Goal: Task Accomplishment & Management: Complete application form

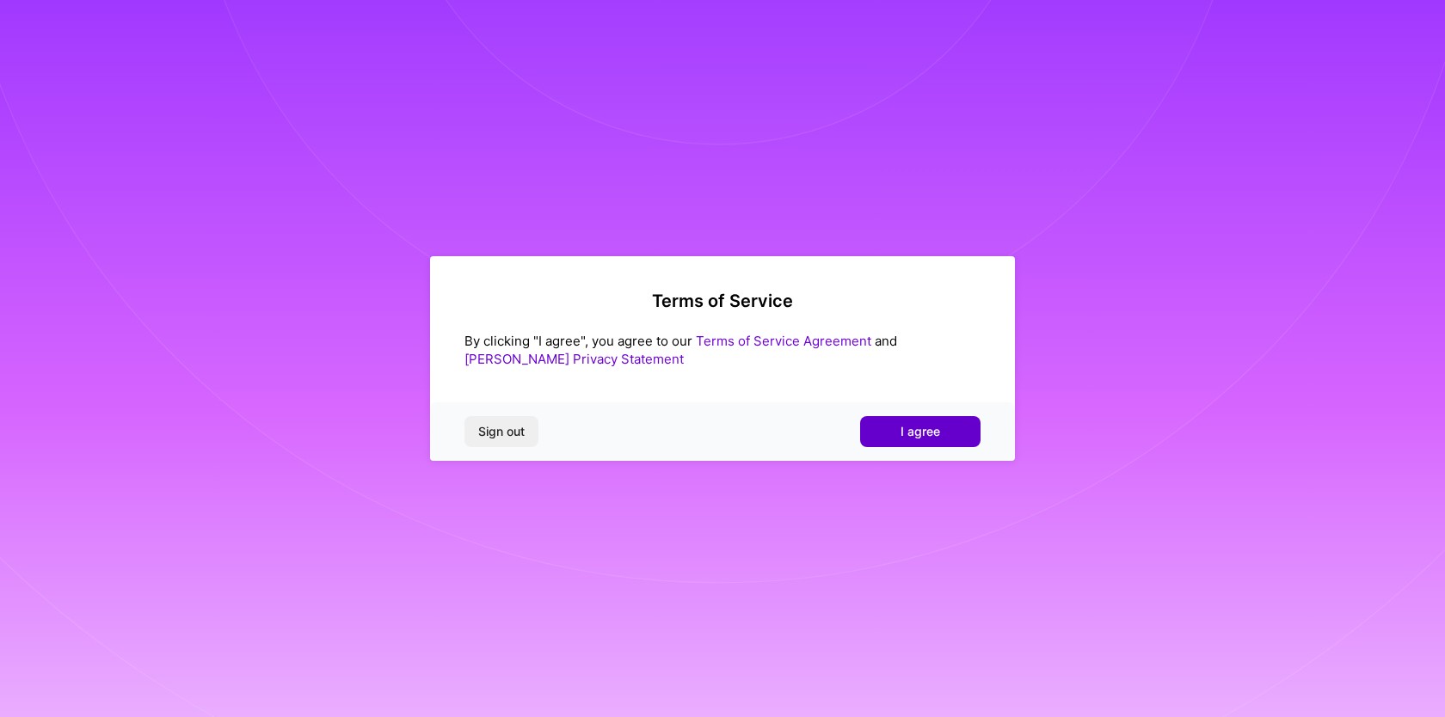
click at [907, 426] on span "I agree" at bounding box center [920, 431] width 40 height 17
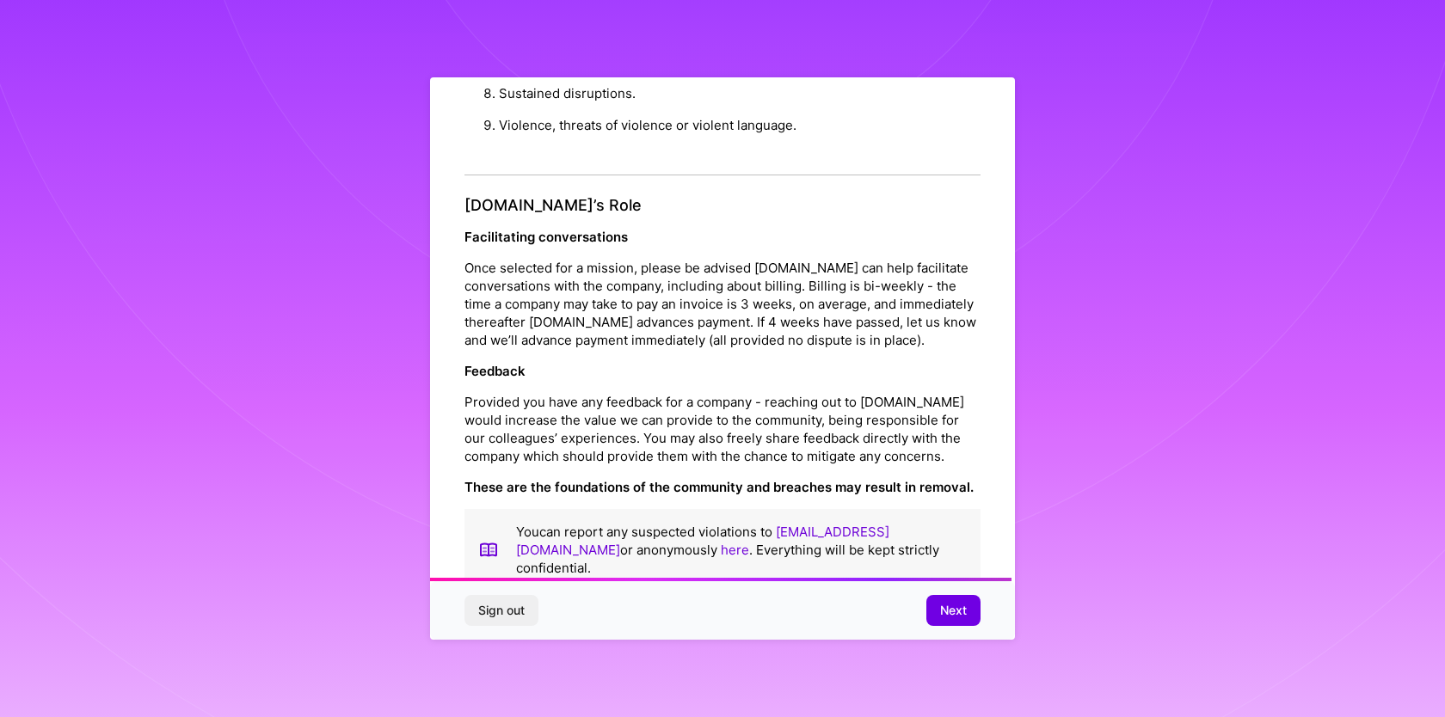
scroll to position [1803, 0]
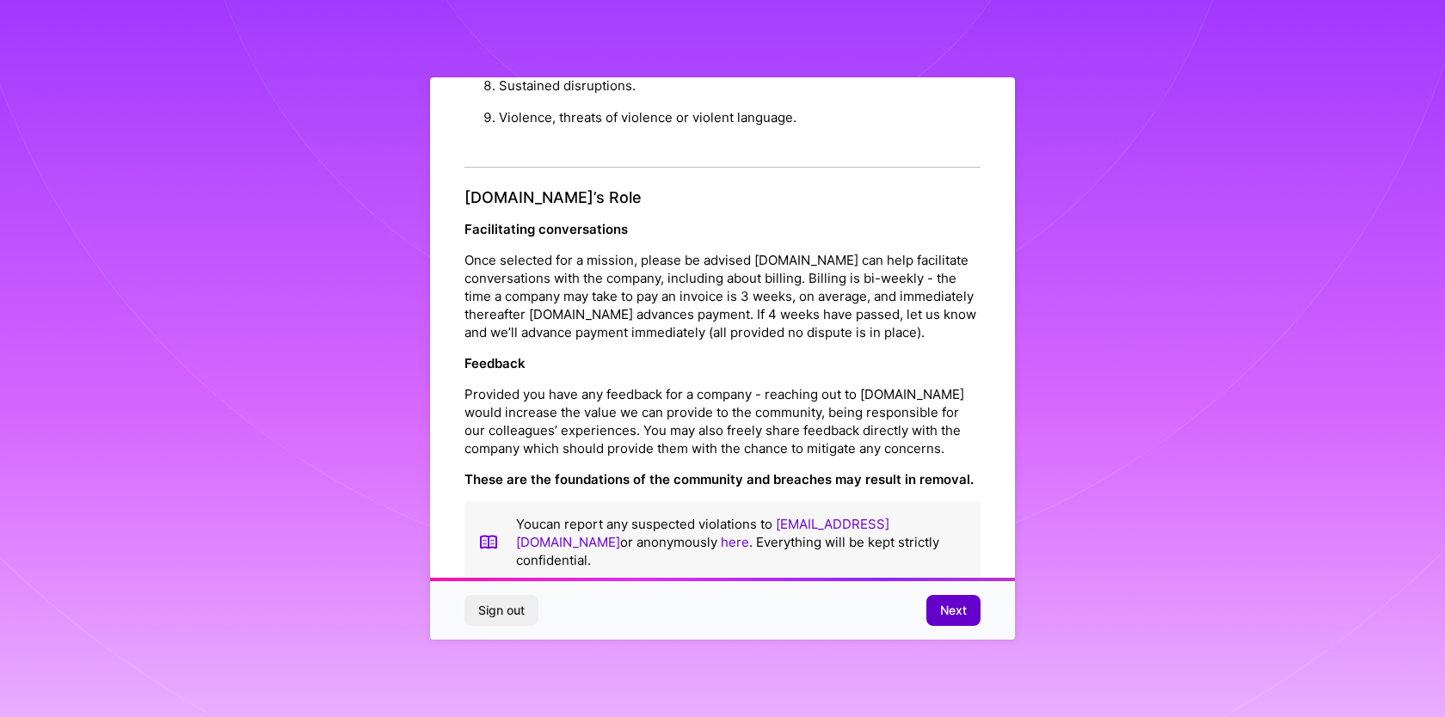
click at [948, 613] on span "Next" at bounding box center [953, 610] width 27 height 17
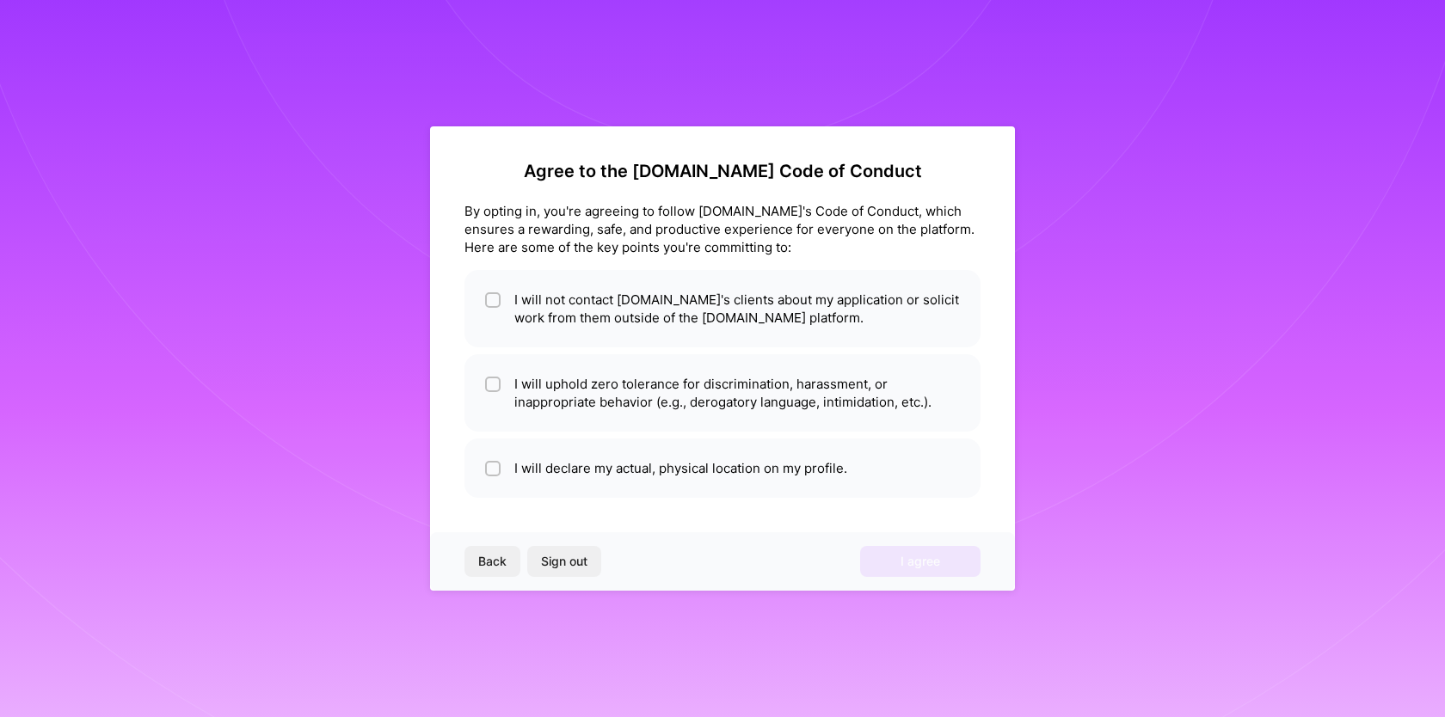
scroll to position [0, 0]
click at [489, 471] on input "checkbox" at bounding box center [494, 469] width 12 height 12
checkbox input "true"
click at [489, 390] on div at bounding box center [492, 384] width 15 height 15
checkbox input "true"
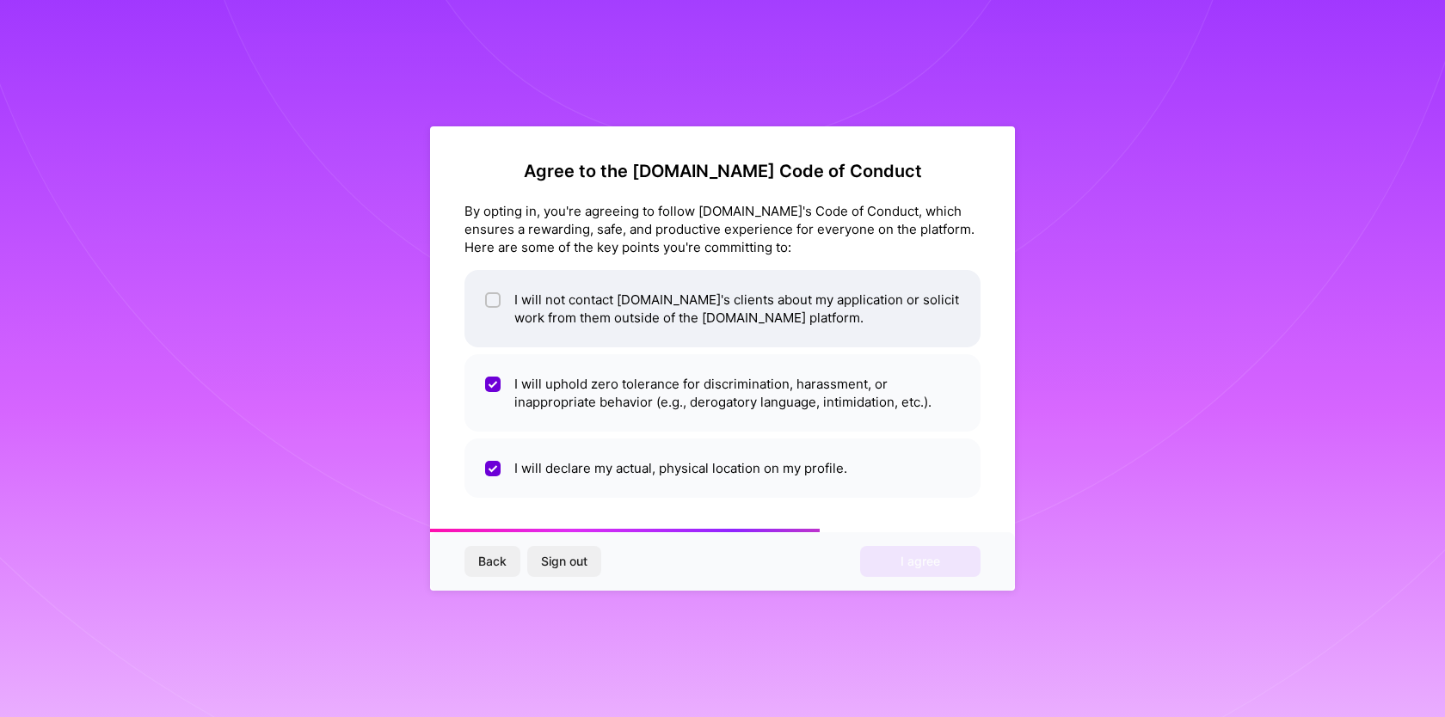
click at [500, 311] on li "I will not contact [DOMAIN_NAME]'s clients about my application or solicit work…" at bounding box center [722, 308] width 516 height 77
checkbox input "true"
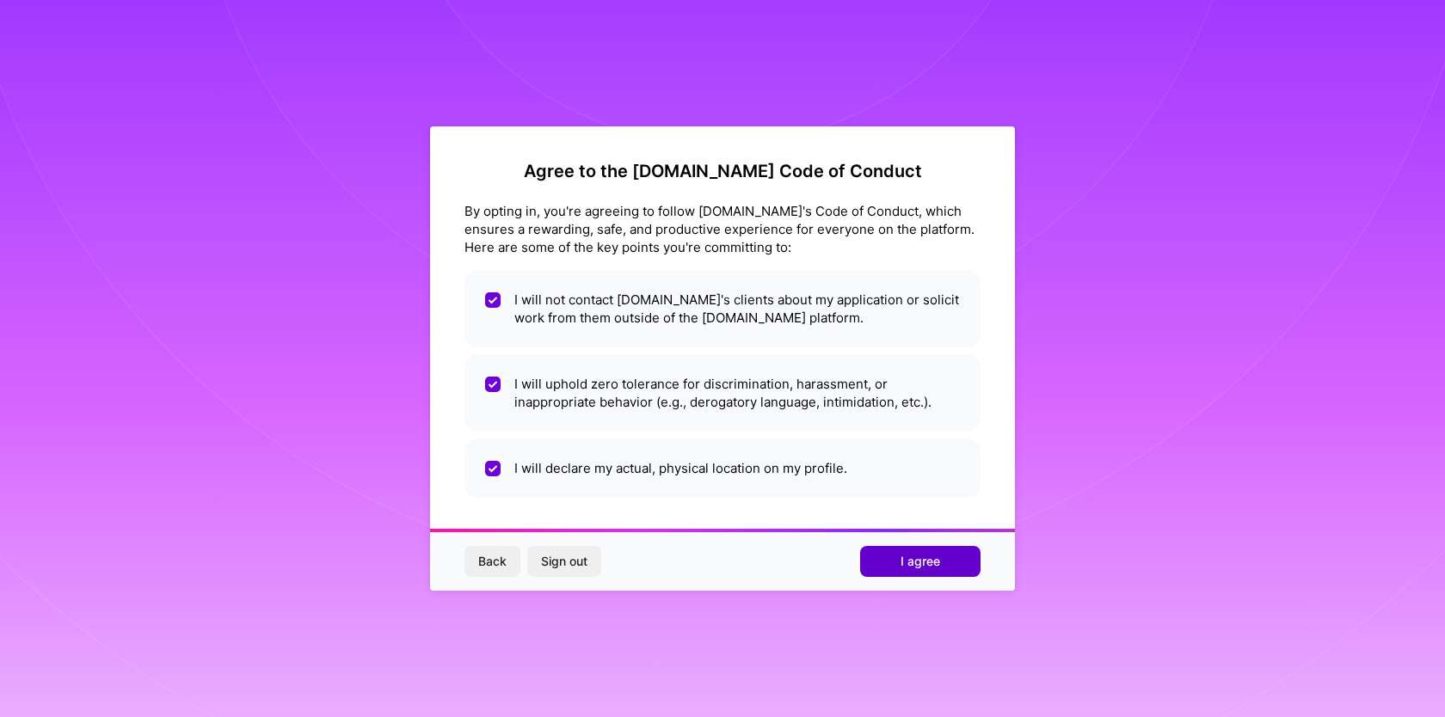
click at [927, 568] on span "I agree" at bounding box center [920, 561] width 40 height 17
